Goal: Task Accomplishment & Management: Use online tool/utility

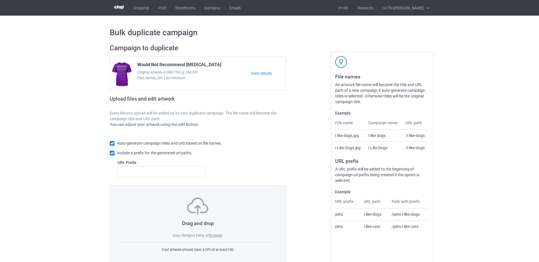
click at [214, 236] on label "browse" at bounding box center [215, 235] width 13 height 5
click at [0, 0] on input "browse" at bounding box center [0, 0] width 0 height 0
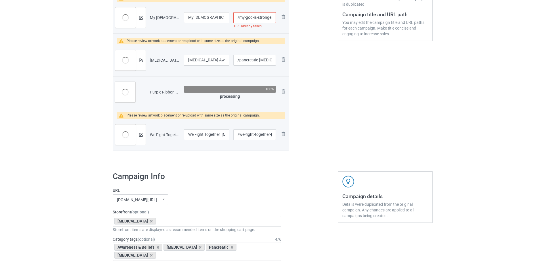
scroll to position [165, 0]
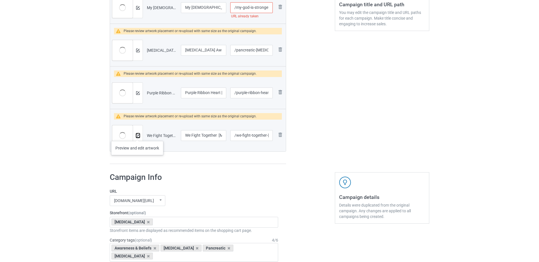
click at [137, 135] on img at bounding box center [138, 136] width 4 height 4
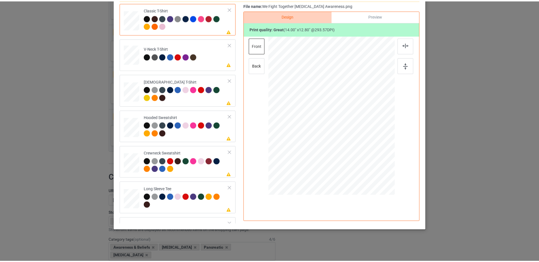
scroll to position [0, 0]
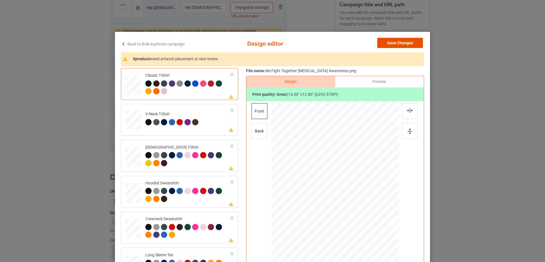
click at [396, 44] on button "Save Changes" at bounding box center [400, 43] width 46 height 10
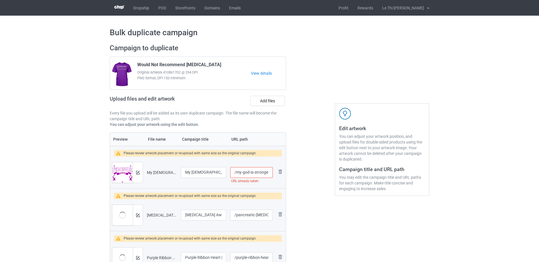
scroll to position [0, 42]
drag, startPoint x: 246, startPoint y: 175, endPoint x: 276, endPoint y: 171, distance: 30.6
click at [276, 171] on tr "Preview and edit artwork My [DEMOGRAPHIC_DATA] Is Stronger Than [MEDICAL_DATA].…" at bounding box center [198, 172] width 176 height 32
click at [267, 171] on input "/my-god-is-stronger-than-[MEDICAL_DATA]" at bounding box center [251, 172] width 43 height 11
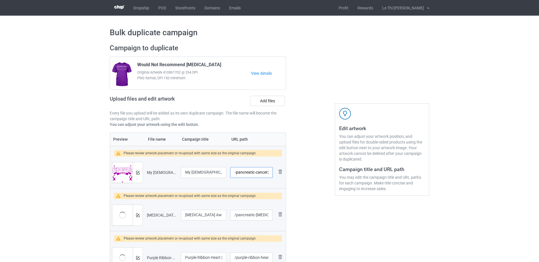
type input "/my-god-is-stronger-than-pancreatic-cancer2"
click at [322, 214] on div at bounding box center [310, 186] width 41 height 293
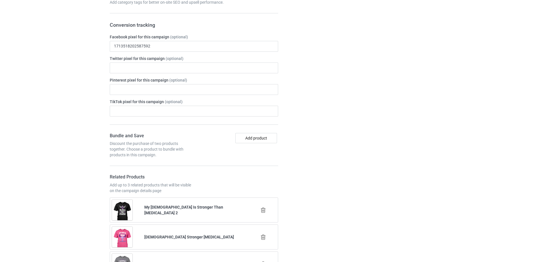
scroll to position [690, 0]
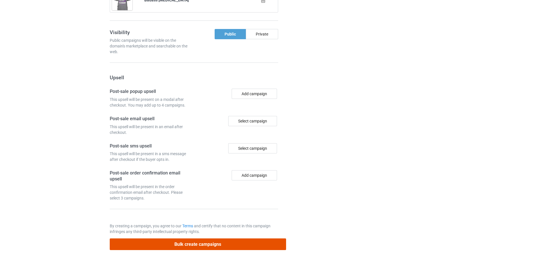
click at [204, 243] on button "Bulk create campaigns" at bounding box center [198, 244] width 177 height 12
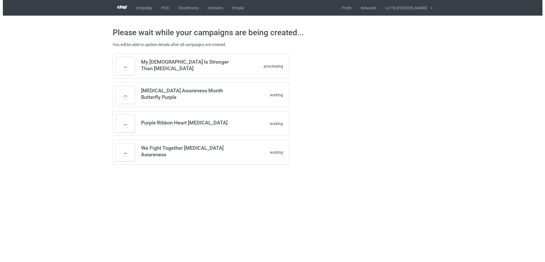
scroll to position [0, 0]
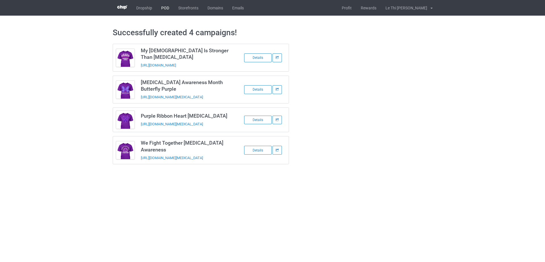
click at [165, 8] on link "POD" at bounding box center [165, 8] width 17 height 16
